Goal: Communication & Community: Participate in discussion

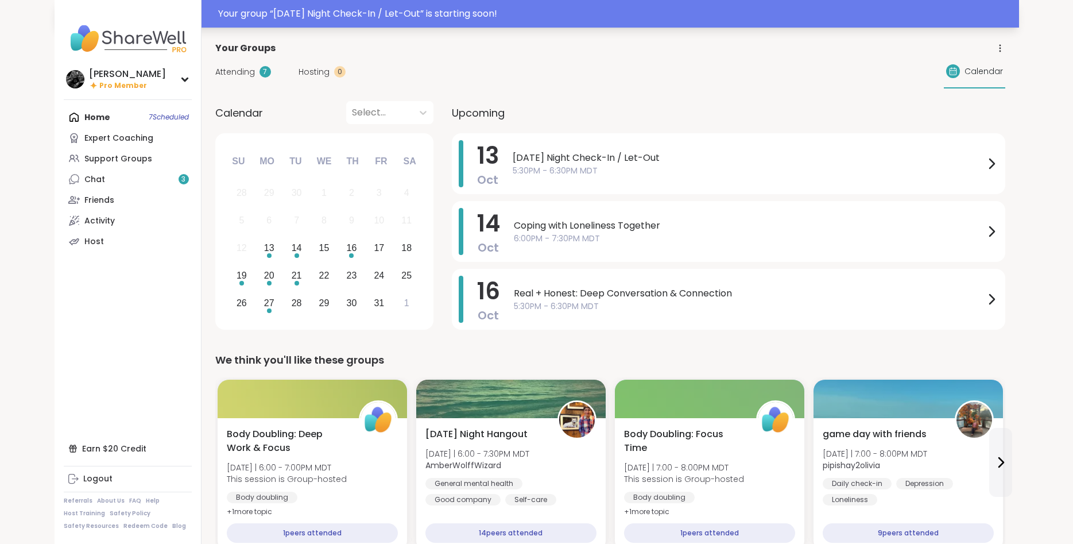
click at [615, 16] on div "Your group “ [DATE] Night Check-In / Let-Out ” is starting soon!" at bounding box center [615, 14] width 794 height 14
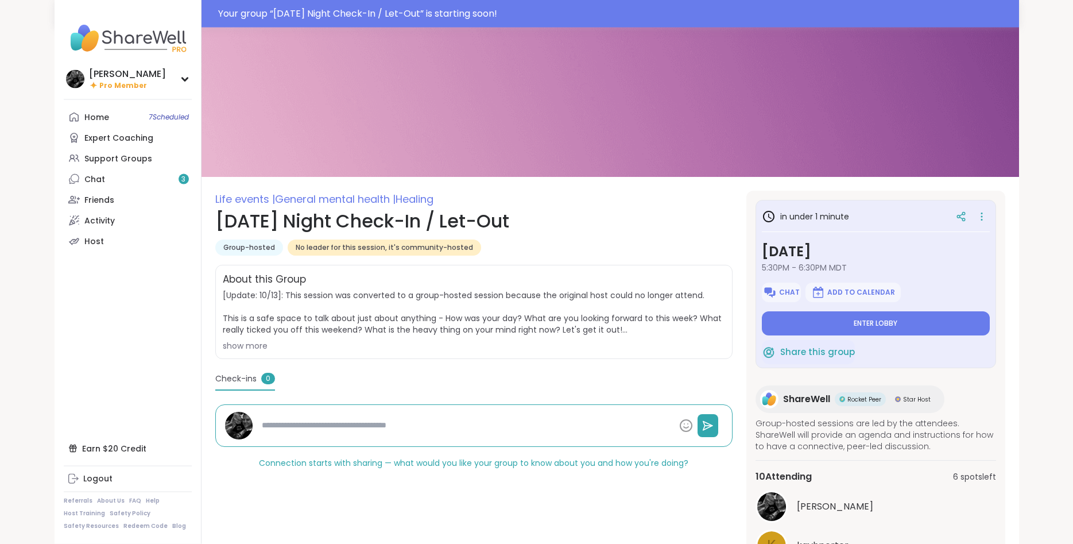
scroll to position [127, 0]
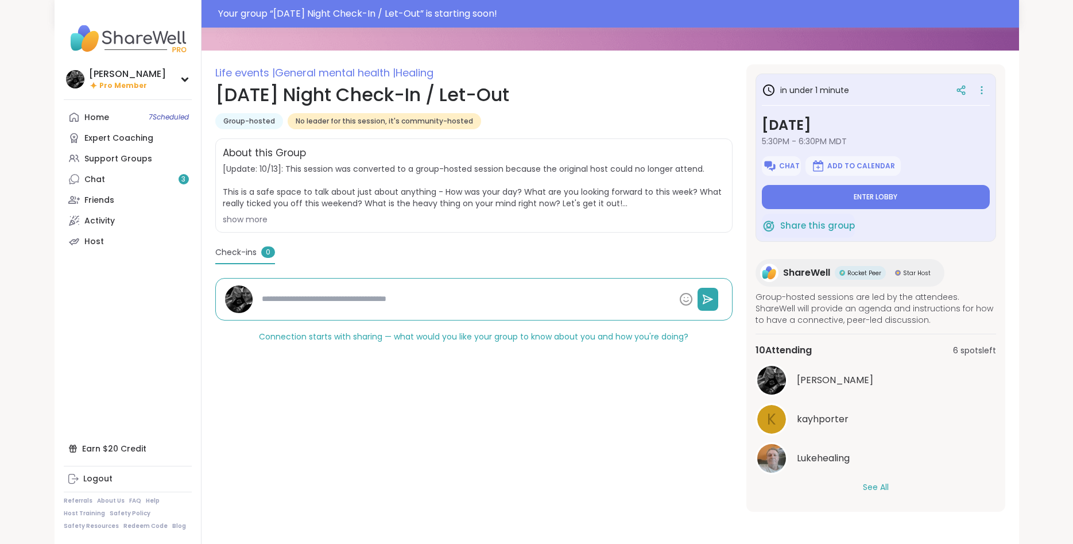
click at [882, 491] on button "See All" at bounding box center [876, 487] width 26 height 12
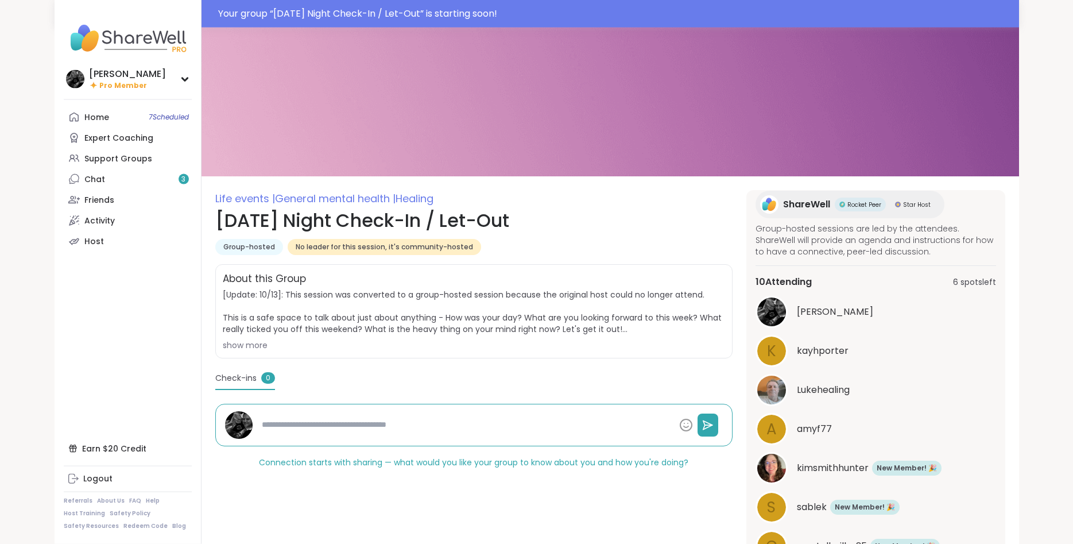
scroll to position [0, 0]
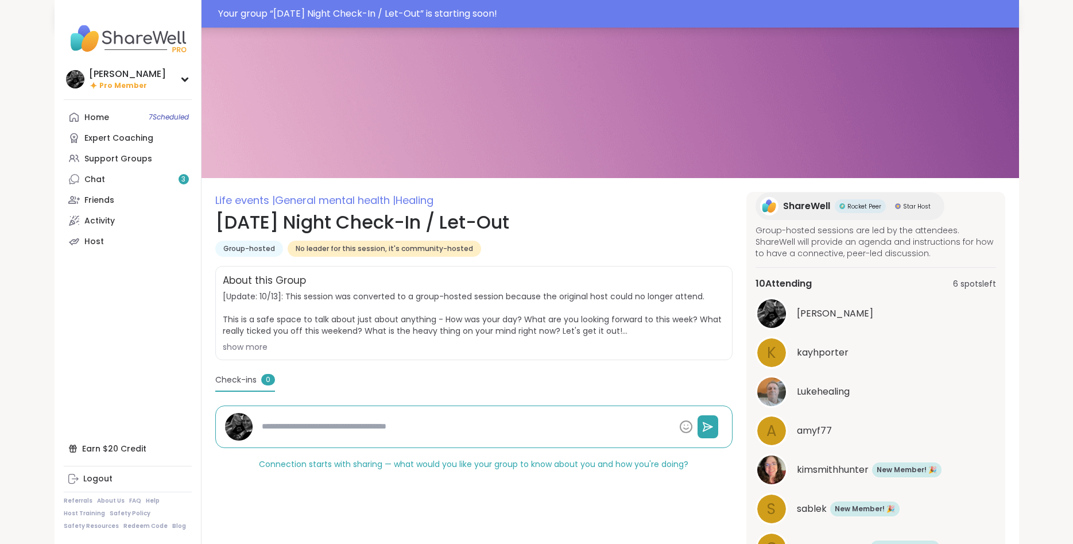
click at [436, 9] on div "Your group “ [DATE] Night Check-In / Let-Out ” is starting soon!" at bounding box center [615, 14] width 794 height 14
type textarea "*"
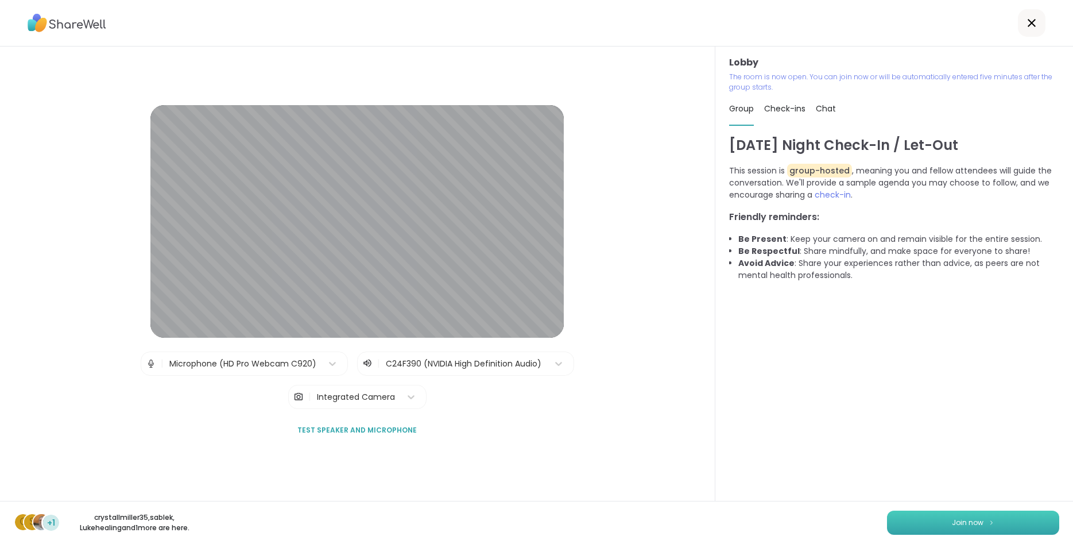
click at [1014, 521] on button "Join now" at bounding box center [973, 522] width 172 height 24
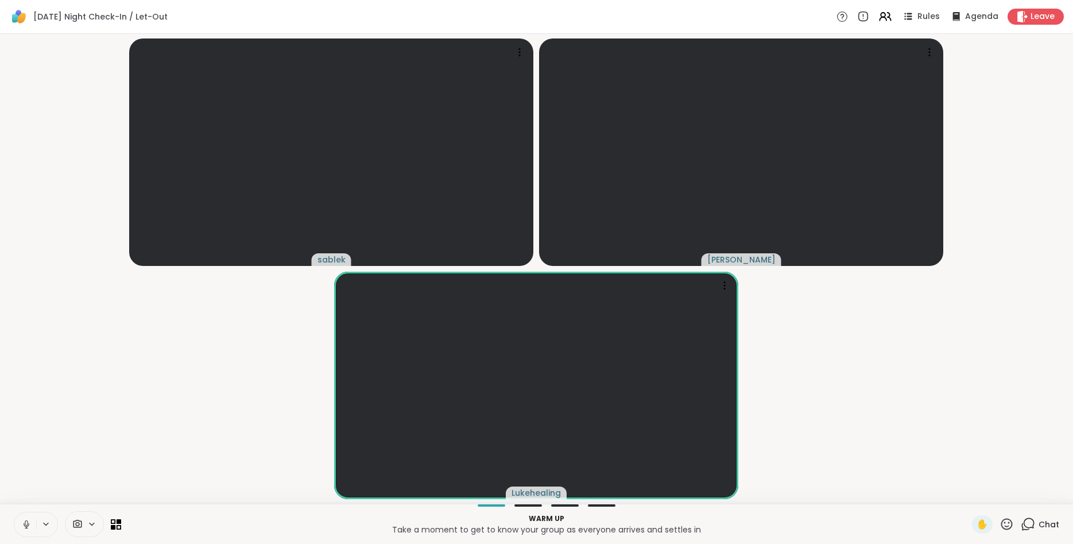
click at [92, 527] on icon at bounding box center [91, 524] width 9 height 10
click at [110, 490] on div at bounding box center [109, 483] width 20 height 20
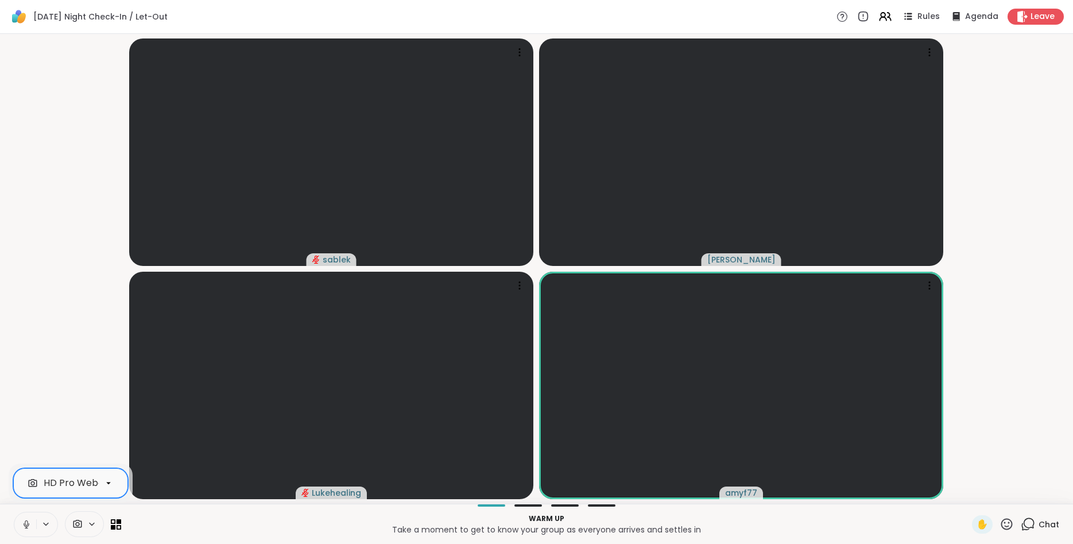
click at [27, 528] on icon at bounding box center [26, 524] width 10 height 10
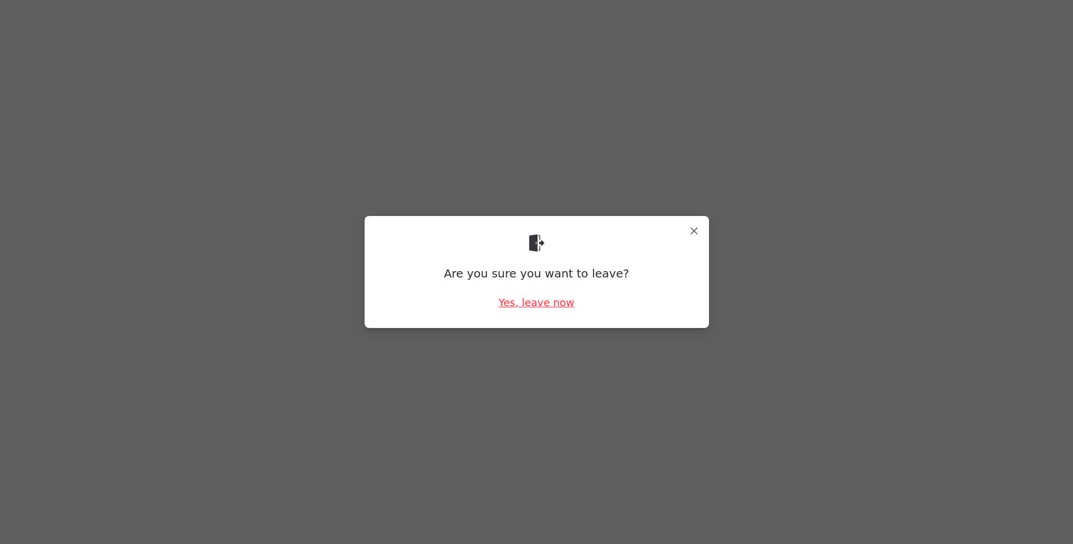
click at [535, 303] on div "Yes, leave now" at bounding box center [536, 302] width 76 height 14
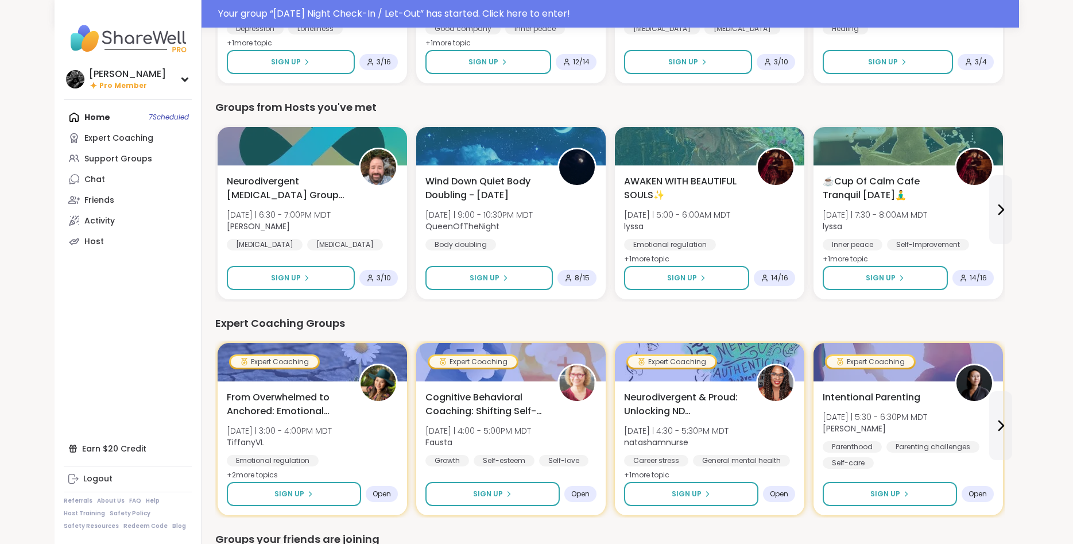
scroll to position [585, 0]
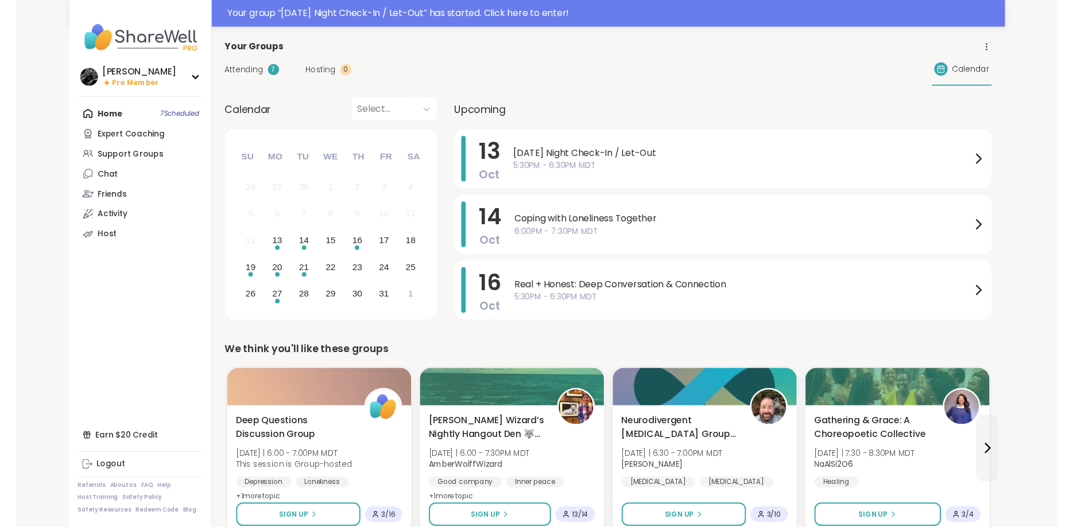
scroll to position [11, 0]
